Goal: Task Accomplishment & Management: Manage account settings

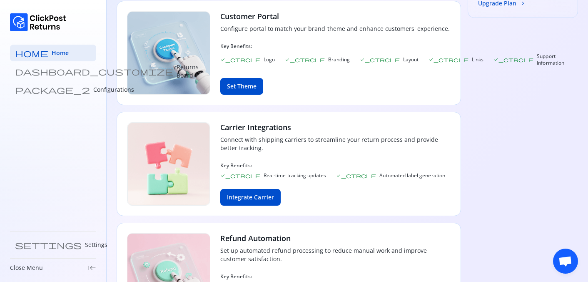
scroll to position [426, 0]
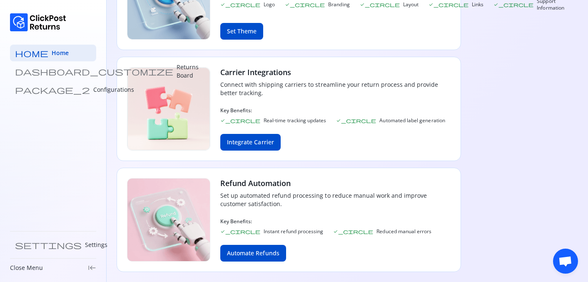
click at [566, 258] on span "Open chat" at bounding box center [566, 262] width 14 height 12
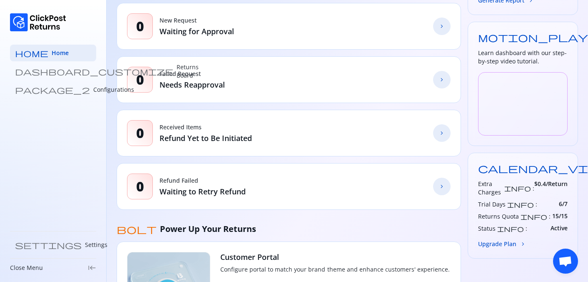
scroll to position [0, 0]
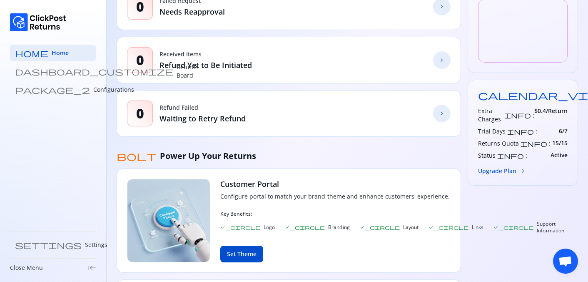
scroll to position [426, 0]
